Goal: Task Accomplishment & Management: Use online tool/utility

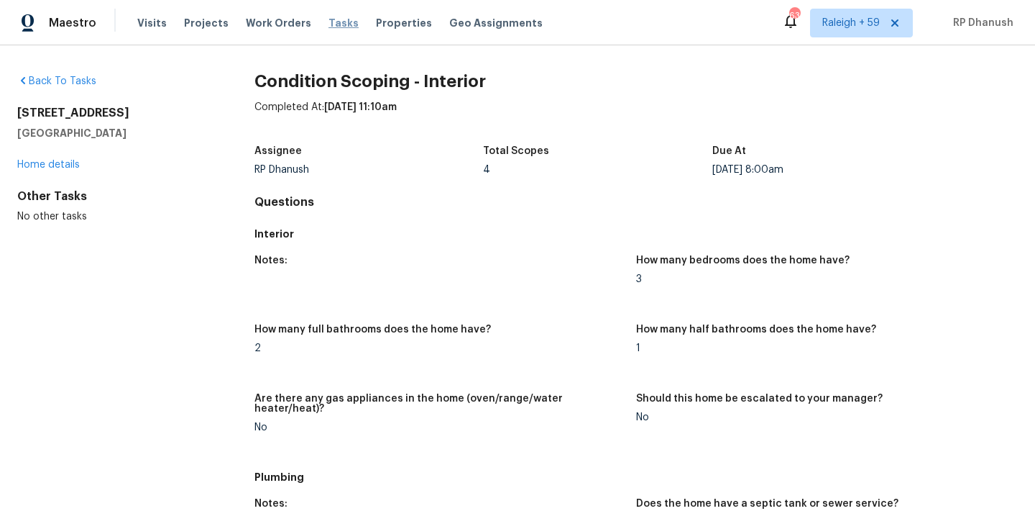
click at [329, 23] on span "Tasks" at bounding box center [344, 23] width 30 height 10
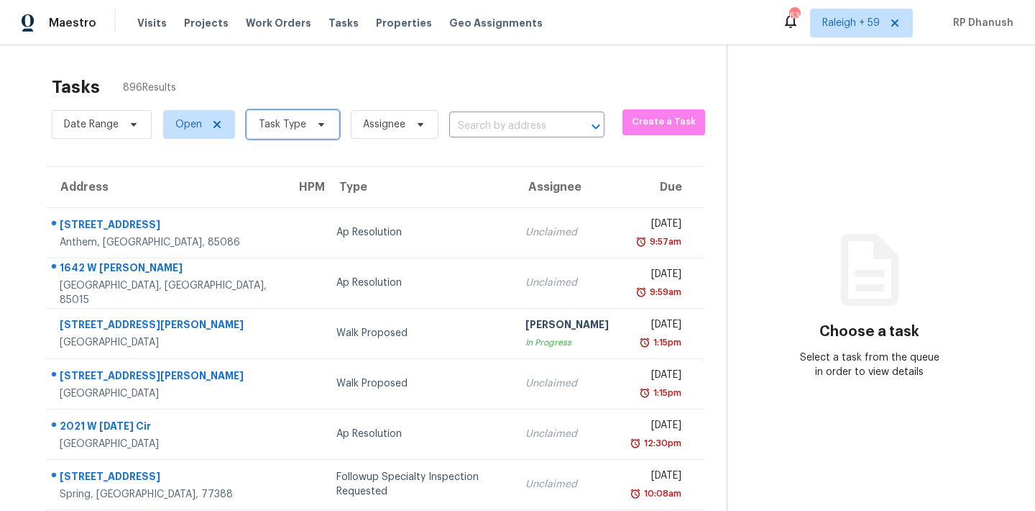
click at [296, 122] on span "Task Type" at bounding box center [282, 124] width 47 height 14
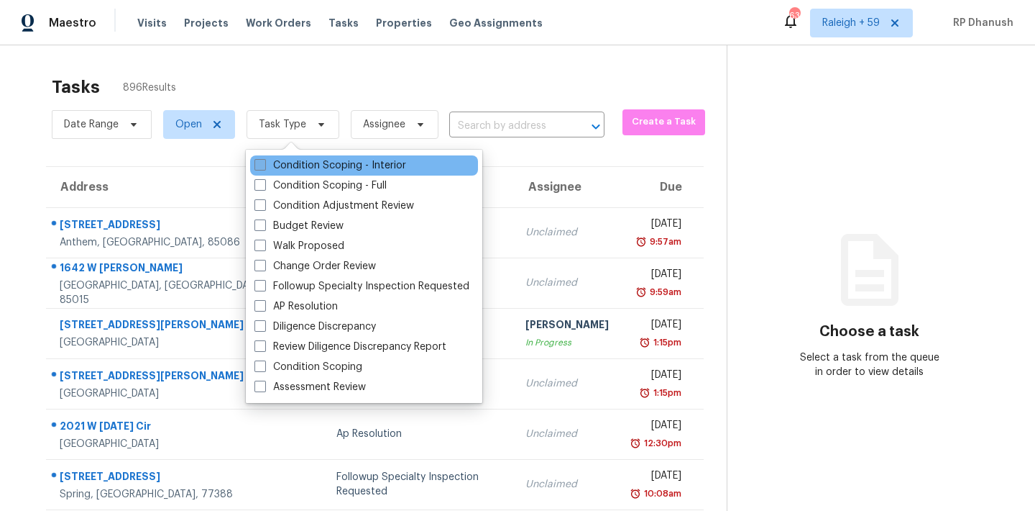
click at [301, 163] on label "Condition Scoping - Interior" at bounding box center [331, 165] width 152 height 14
click at [264, 163] on input "Condition Scoping - Interior" at bounding box center [259, 162] width 9 height 9
checkbox input "true"
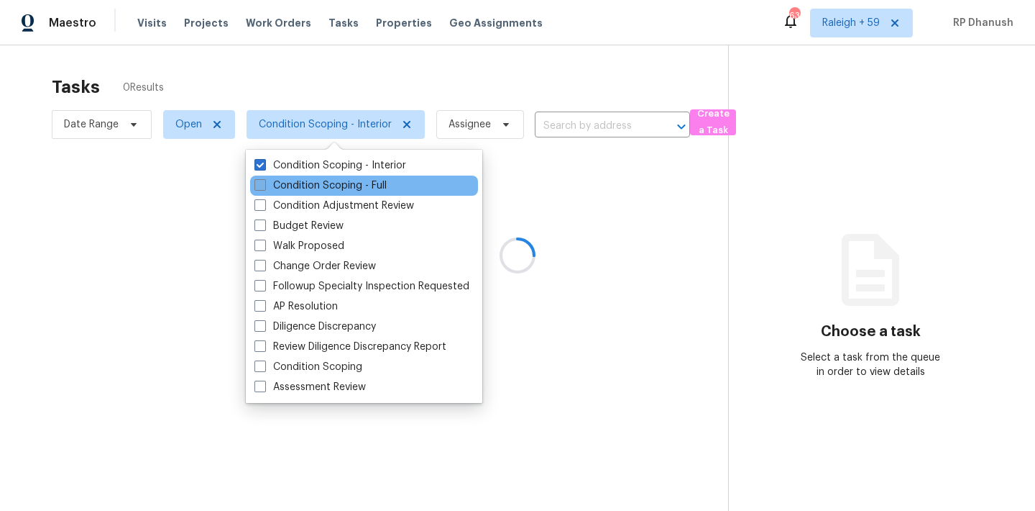
click at [299, 184] on label "Condition Scoping - Full" at bounding box center [321, 185] width 132 height 14
click at [264, 184] on input "Condition Scoping - Full" at bounding box center [259, 182] width 9 height 9
checkbox input "true"
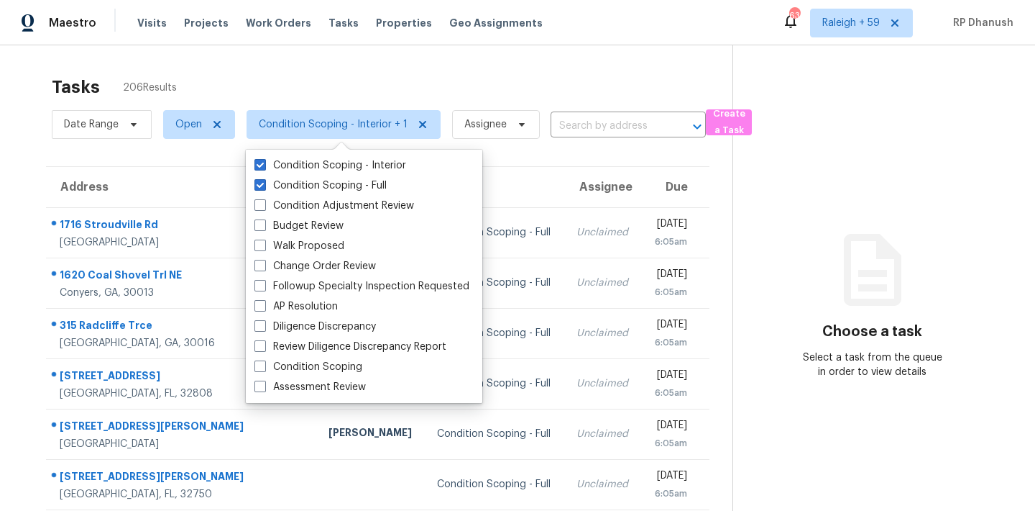
click at [337, 43] on div "Maestro Visits Projects Work Orders Tasks Properties Geo Assignments 638 [GEOGR…" at bounding box center [517, 22] width 1035 height 45
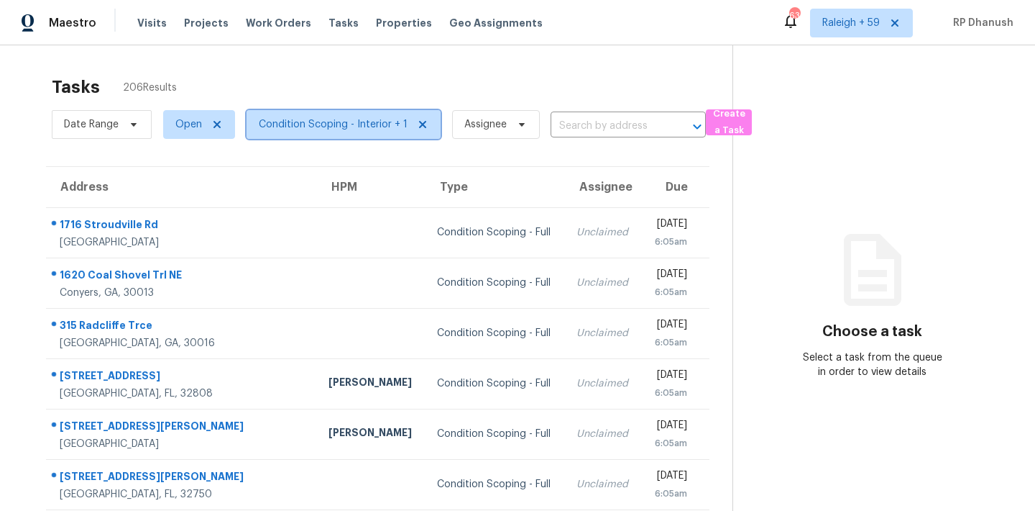
click at [324, 133] on span "Condition Scoping - Interior + 1" at bounding box center [344, 124] width 194 height 29
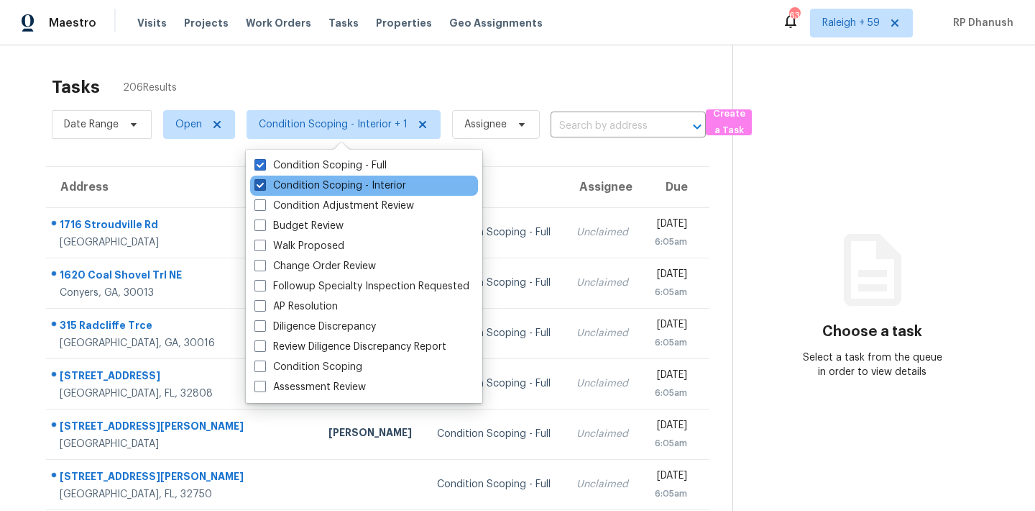
click at [315, 187] on label "Condition Scoping - Interior" at bounding box center [331, 185] width 152 height 14
click at [264, 187] on input "Condition Scoping - Interior" at bounding box center [259, 182] width 9 height 9
checkbox input "false"
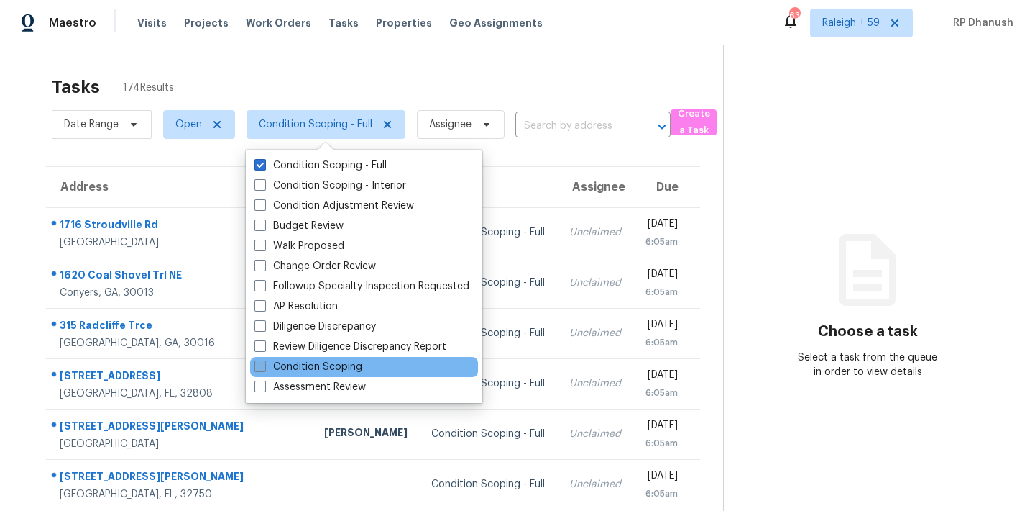
click at [301, 365] on label "Condition Scoping" at bounding box center [309, 367] width 108 height 14
click at [264, 365] on input "Condition Scoping" at bounding box center [259, 364] width 9 height 9
checkbox input "true"
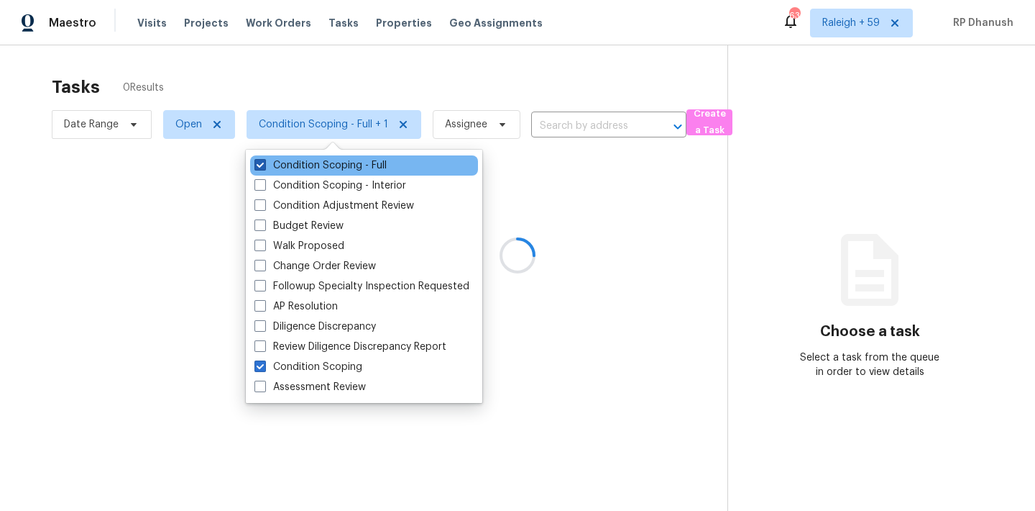
click at [300, 158] on label "Condition Scoping - Full" at bounding box center [321, 165] width 132 height 14
click at [264, 158] on input "Condition Scoping - Full" at bounding box center [259, 162] width 9 height 9
checkbox input "false"
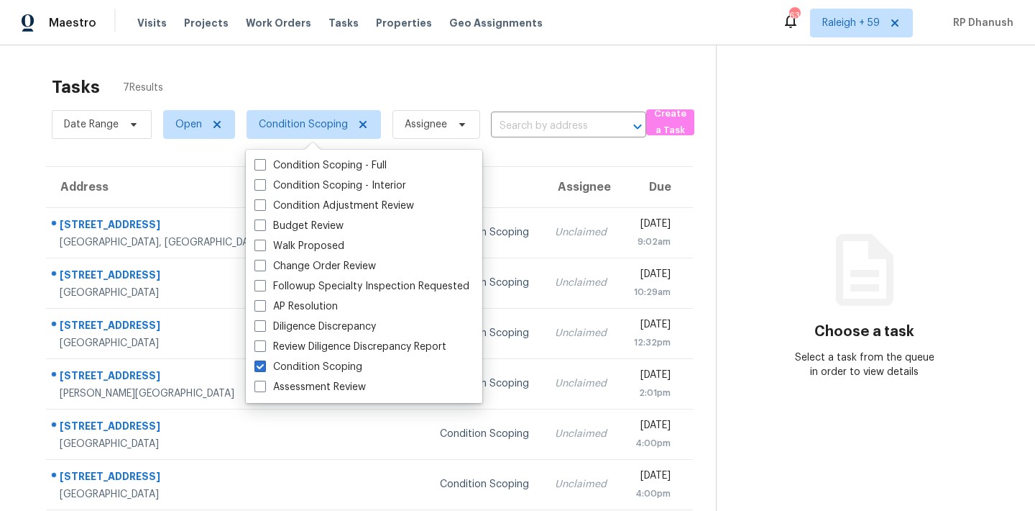
click at [887, 216] on section "Choose a task Select a task from the queue in order to view details" at bounding box center [864, 308] width 296 height 526
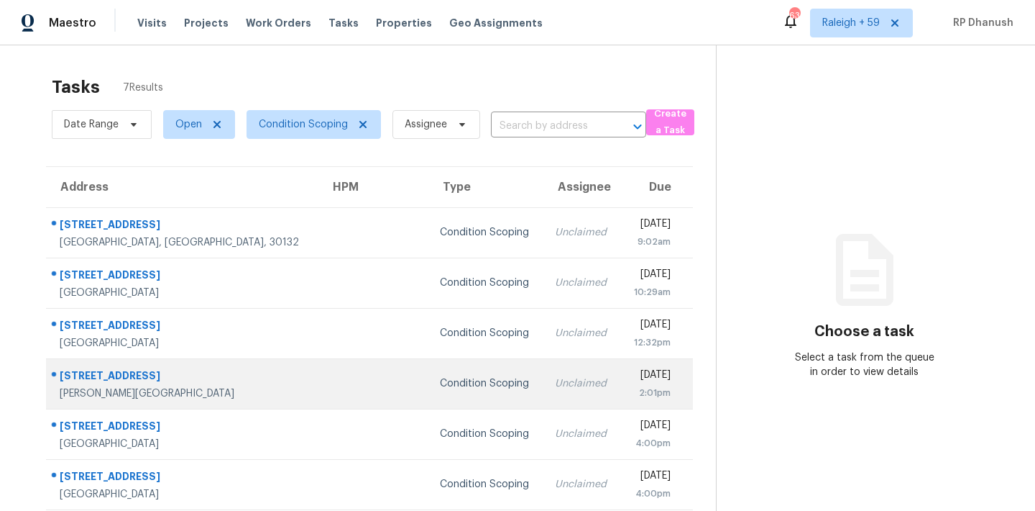
scroll to position [60, 0]
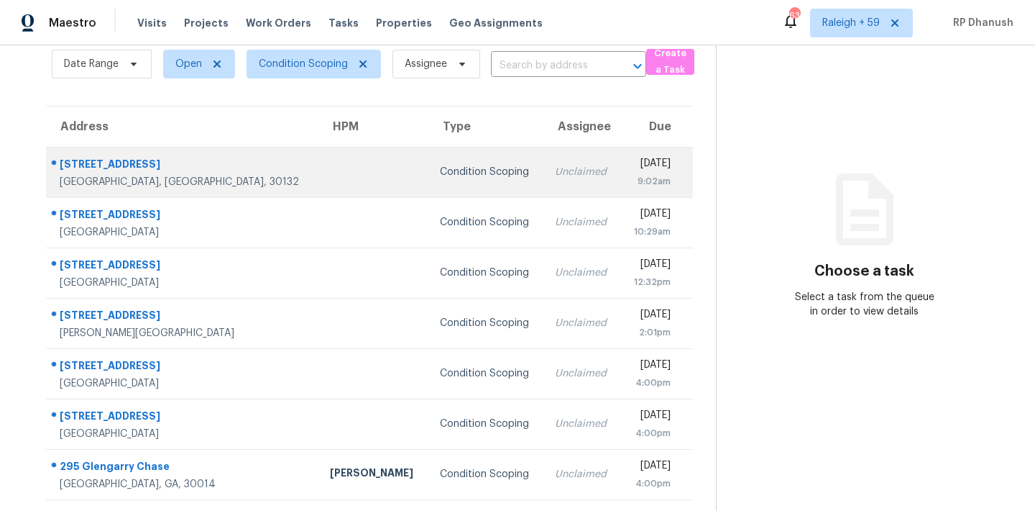
click at [319, 165] on td at bounding box center [373, 172] width 109 height 50
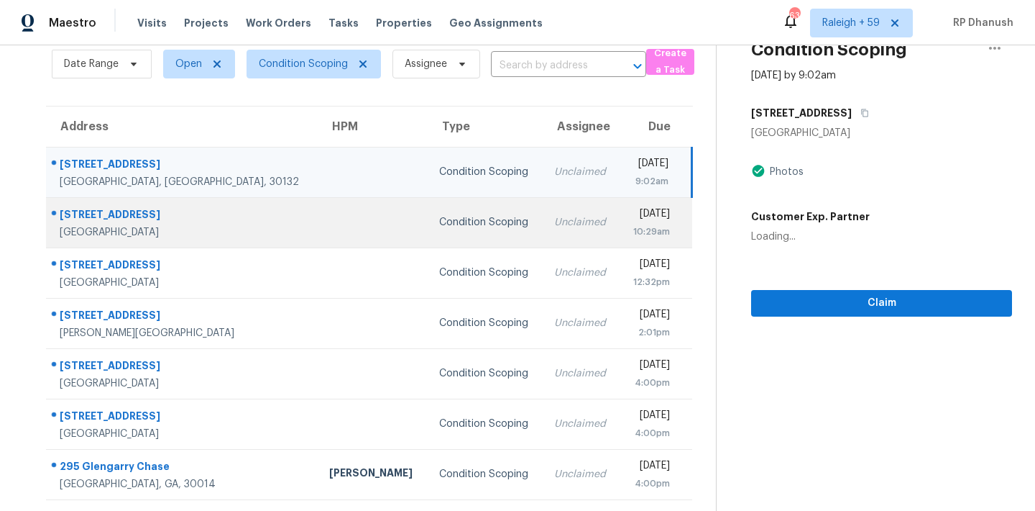
click at [318, 219] on td at bounding box center [372, 222] width 109 height 50
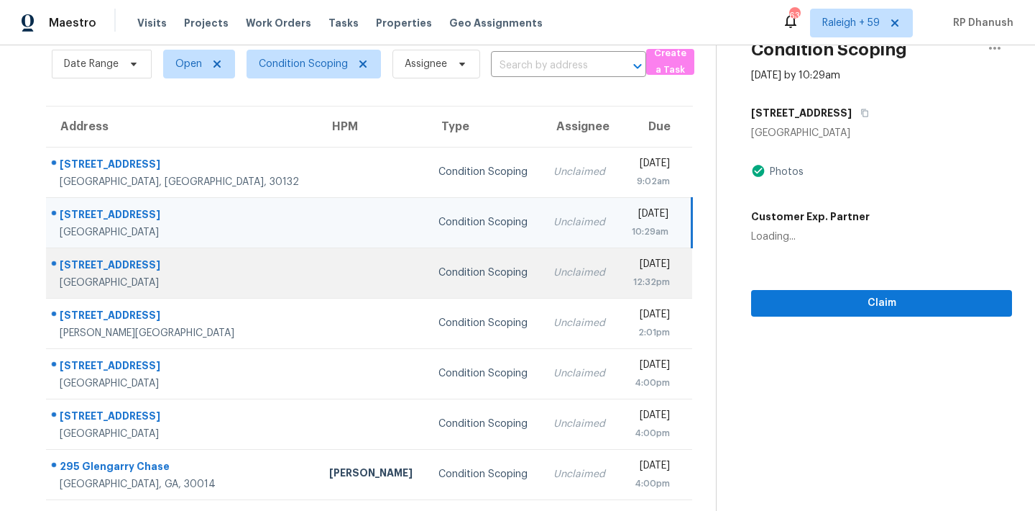
click at [220, 283] on div "[GEOGRAPHIC_DATA]" at bounding box center [183, 282] width 247 height 14
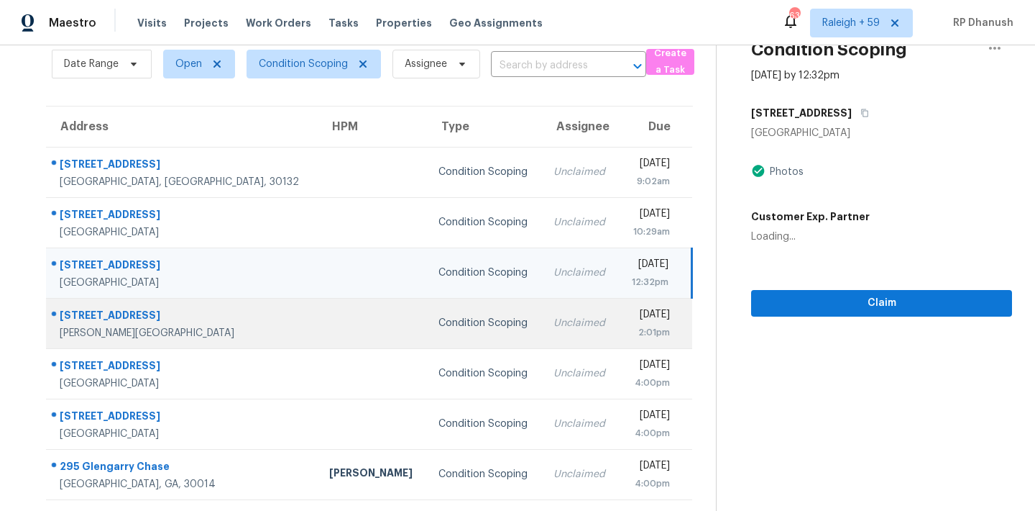
click at [209, 341] on td "[STREET_ADDRESS][PERSON_NAME]" at bounding box center [182, 323] width 272 height 50
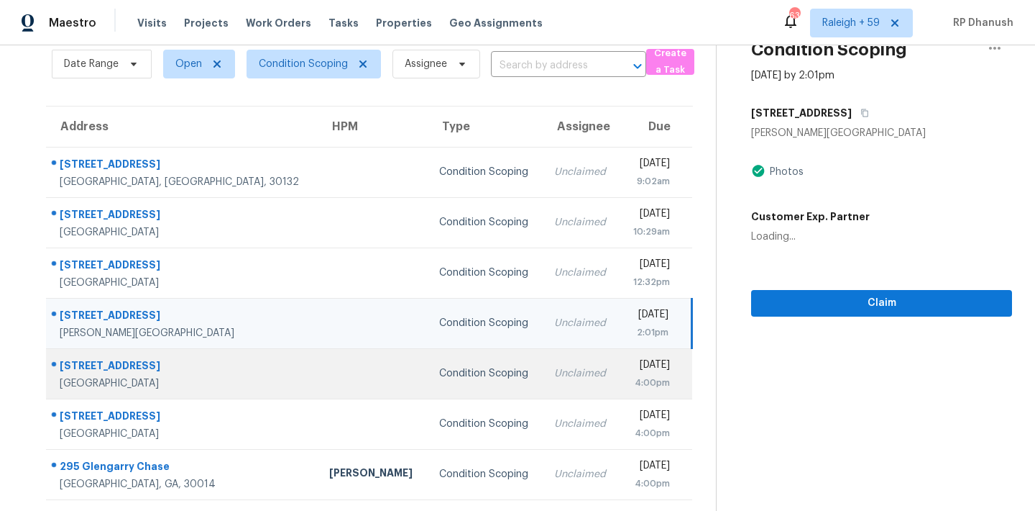
click at [208, 379] on div "[GEOGRAPHIC_DATA]" at bounding box center [183, 383] width 247 height 14
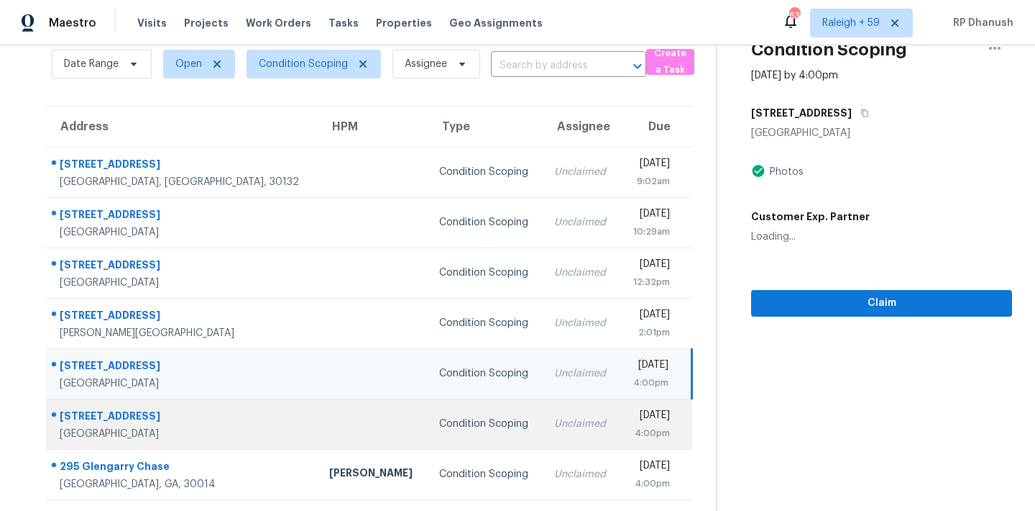
click at [208, 407] on div at bounding box center [177, 416] width 260 height 19
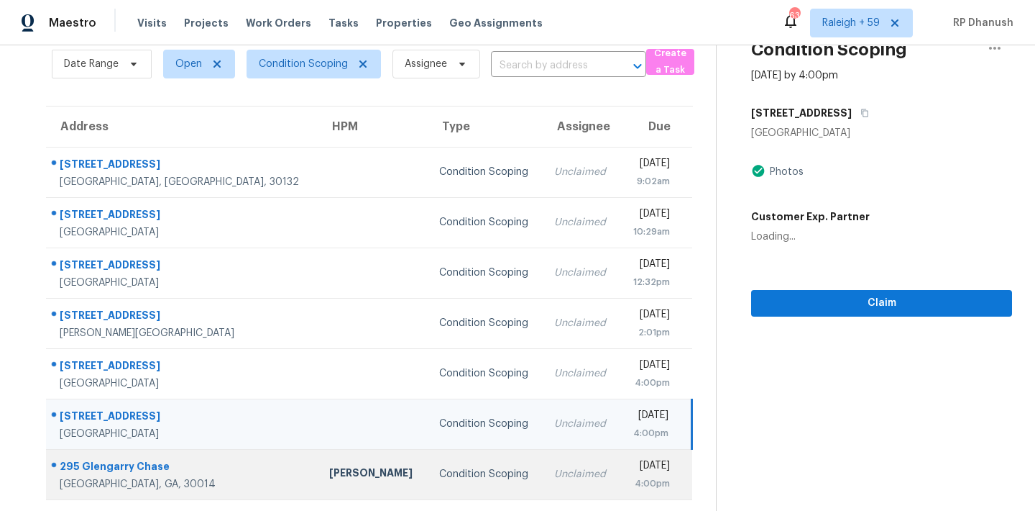
click at [208, 471] on div "295 Glengarry Chase" at bounding box center [183, 468] width 247 height 18
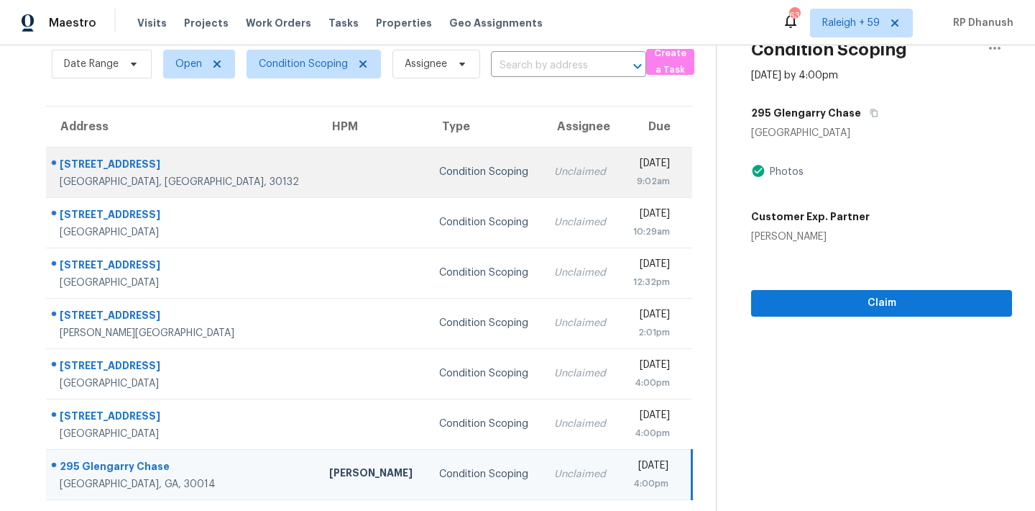
scroll to position [0, 0]
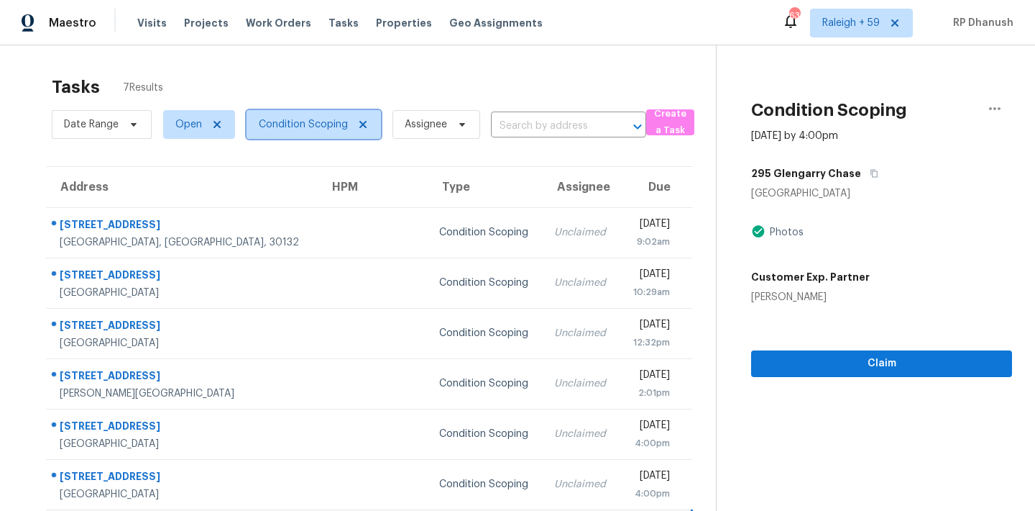
click at [327, 123] on span "Condition Scoping" at bounding box center [303, 124] width 89 height 14
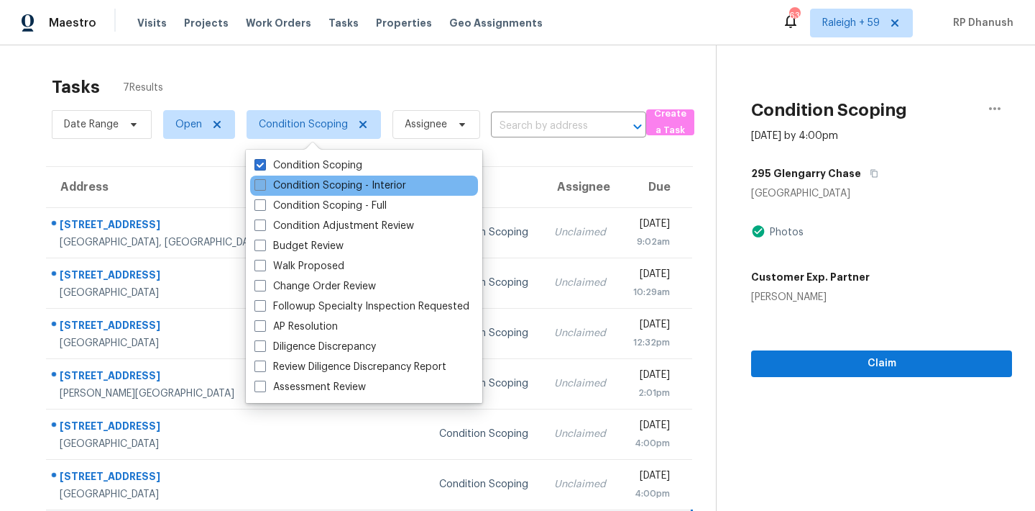
click at [321, 191] on label "Condition Scoping - Interior" at bounding box center [331, 185] width 152 height 14
click at [264, 188] on input "Condition Scoping - Interior" at bounding box center [259, 182] width 9 height 9
checkbox input "true"
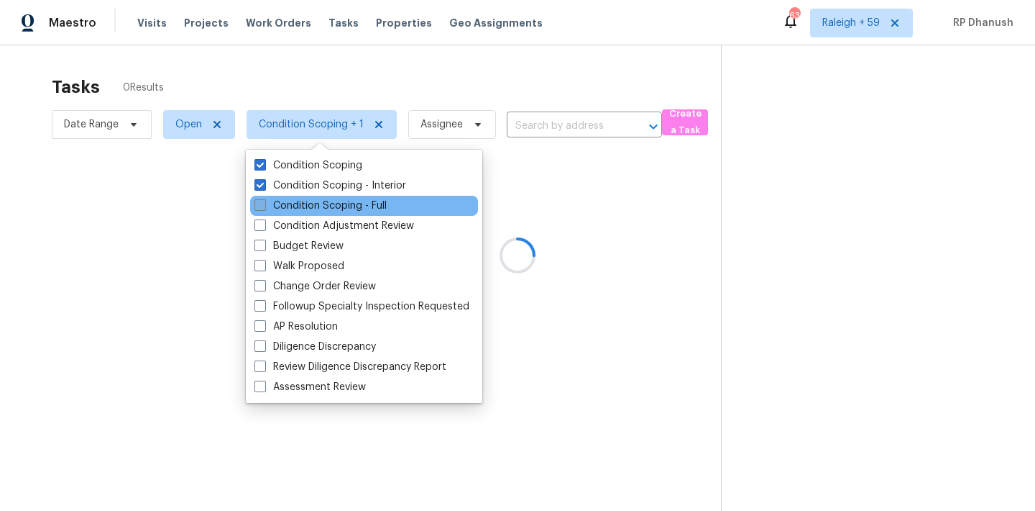
click at [311, 209] on label "Condition Scoping - Full" at bounding box center [321, 205] width 132 height 14
click at [264, 208] on input "Condition Scoping - Full" at bounding box center [259, 202] width 9 height 9
checkbox input "true"
